Goal: Transaction & Acquisition: Purchase product/service

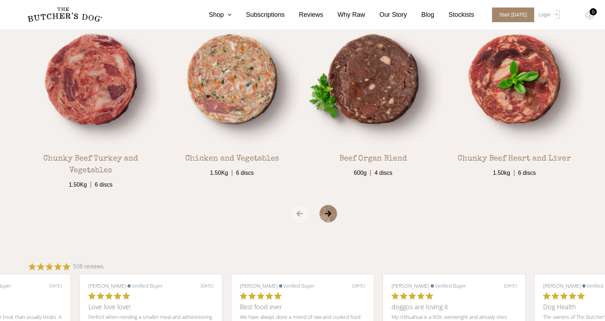
scroll to position [1289, 0]
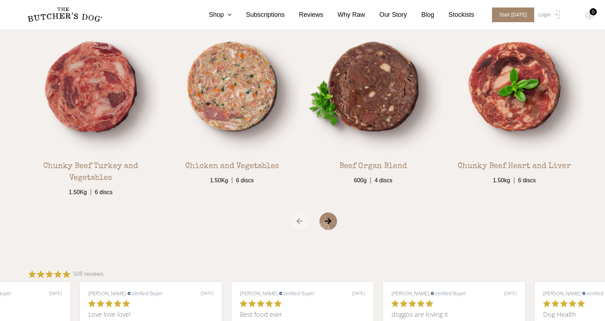
click at [330, 215] on span "›" at bounding box center [337, 221] width 36 height 18
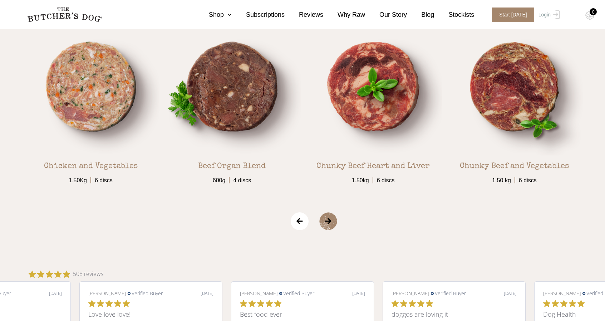
click at [330, 215] on span "›" at bounding box center [337, 221] width 36 height 18
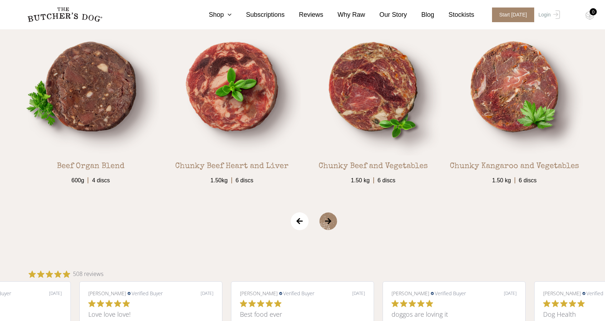
click at [330, 215] on span "›" at bounding box center [337, 221] width 36 height 18
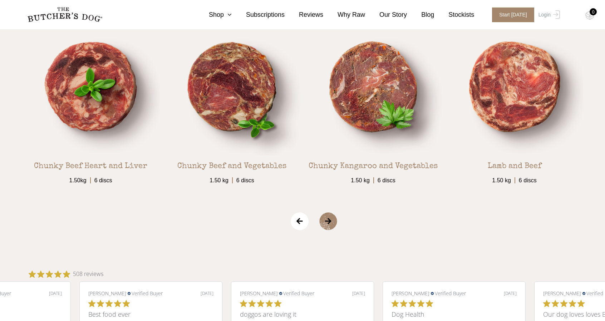
click at [330, 215] on span "›" at bounding box center [337, 221] width 36 height 18
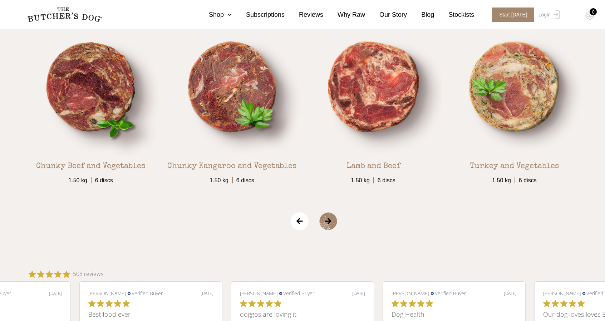
click at [330, 215] on span "›" at bounding box center [337, 221] width 36 height 18
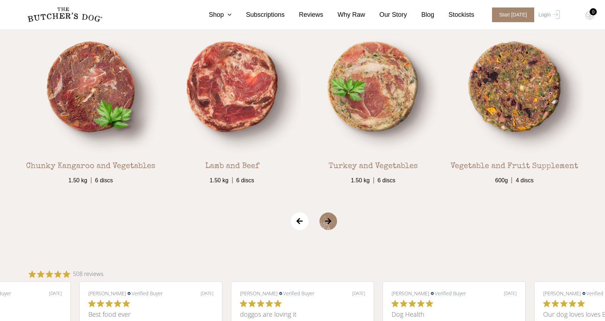
click at [330, 215] on span "›" at bounding box center [337, 221] width 36 height 18
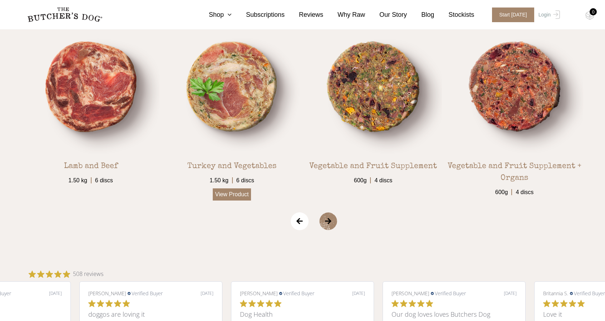
click at [235, 194] on link "View Product" at bounding box center [232, 194] width 39 height 12
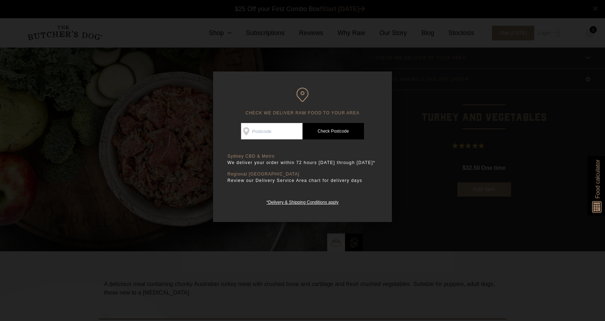
click at [270, 136] on input "Check Availability At" at bounding box center [271, 131] width 61 height 16
type input "6172"
click at [320, 131] on link "Check Postcode" at bounding box center [332, 131] width 61 height 16
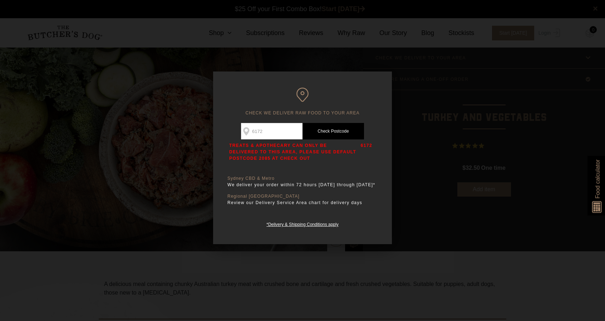
click at [160, 180] on div at bounding box center [302, 160] width 605 height 321
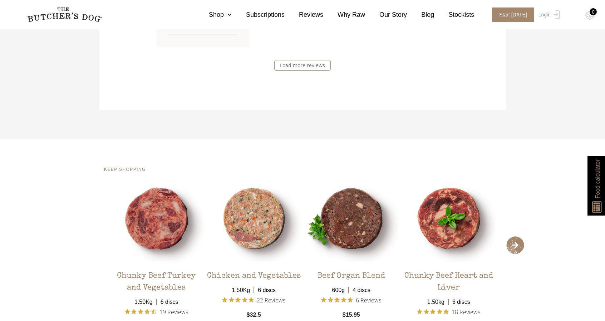
scroll to position [1246, 0]
